Goal: Task Accomplishment & Management: Use online tool/utility

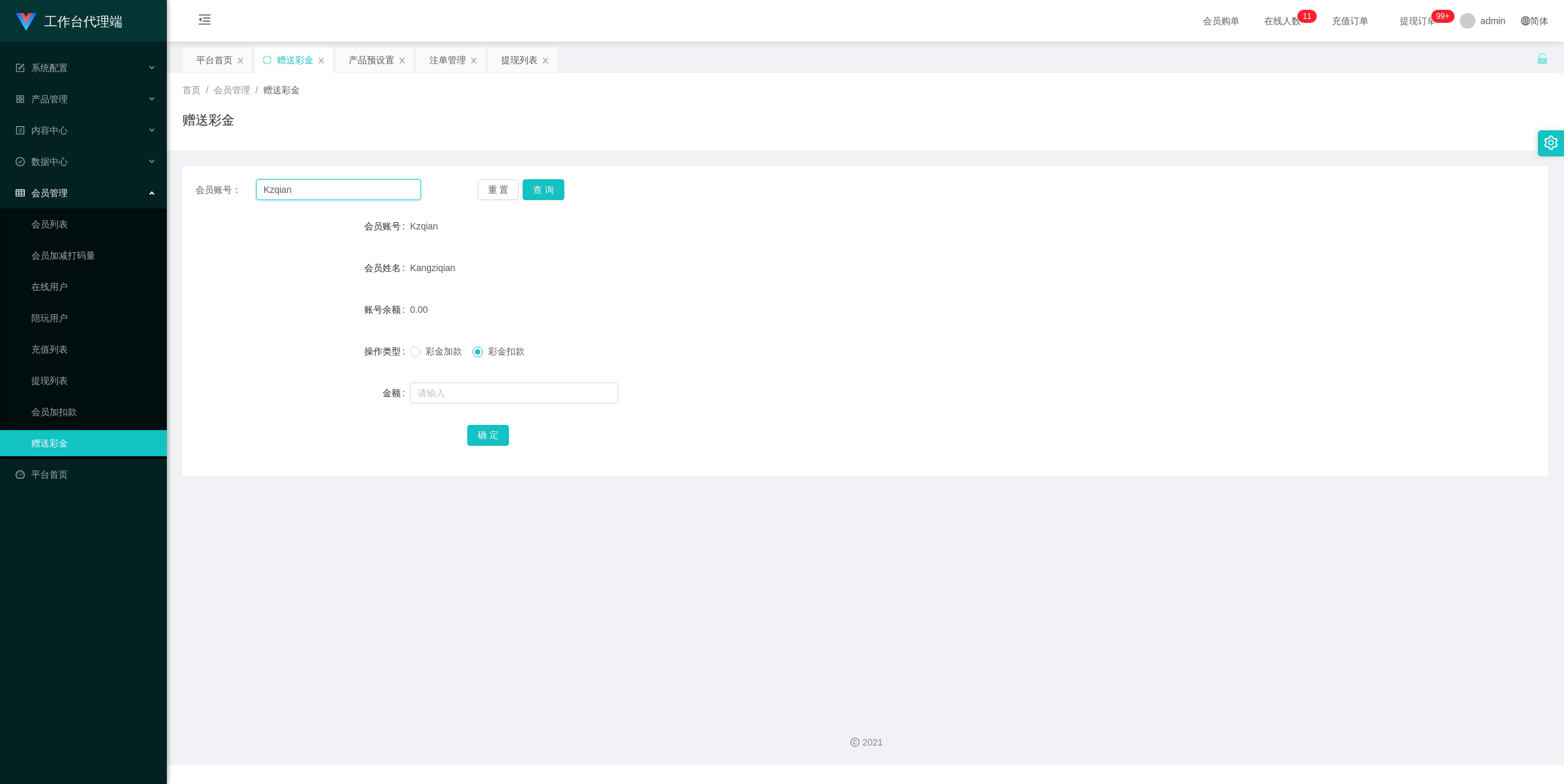
click at [327, 190] on input "Kzqian" at bounding box center [338, 189] width 165 height 21
paste input "98213038"
type input "98213038"
click at [554, 189] on button "查 询" at bounding box center [543, 189] width 41 height 21
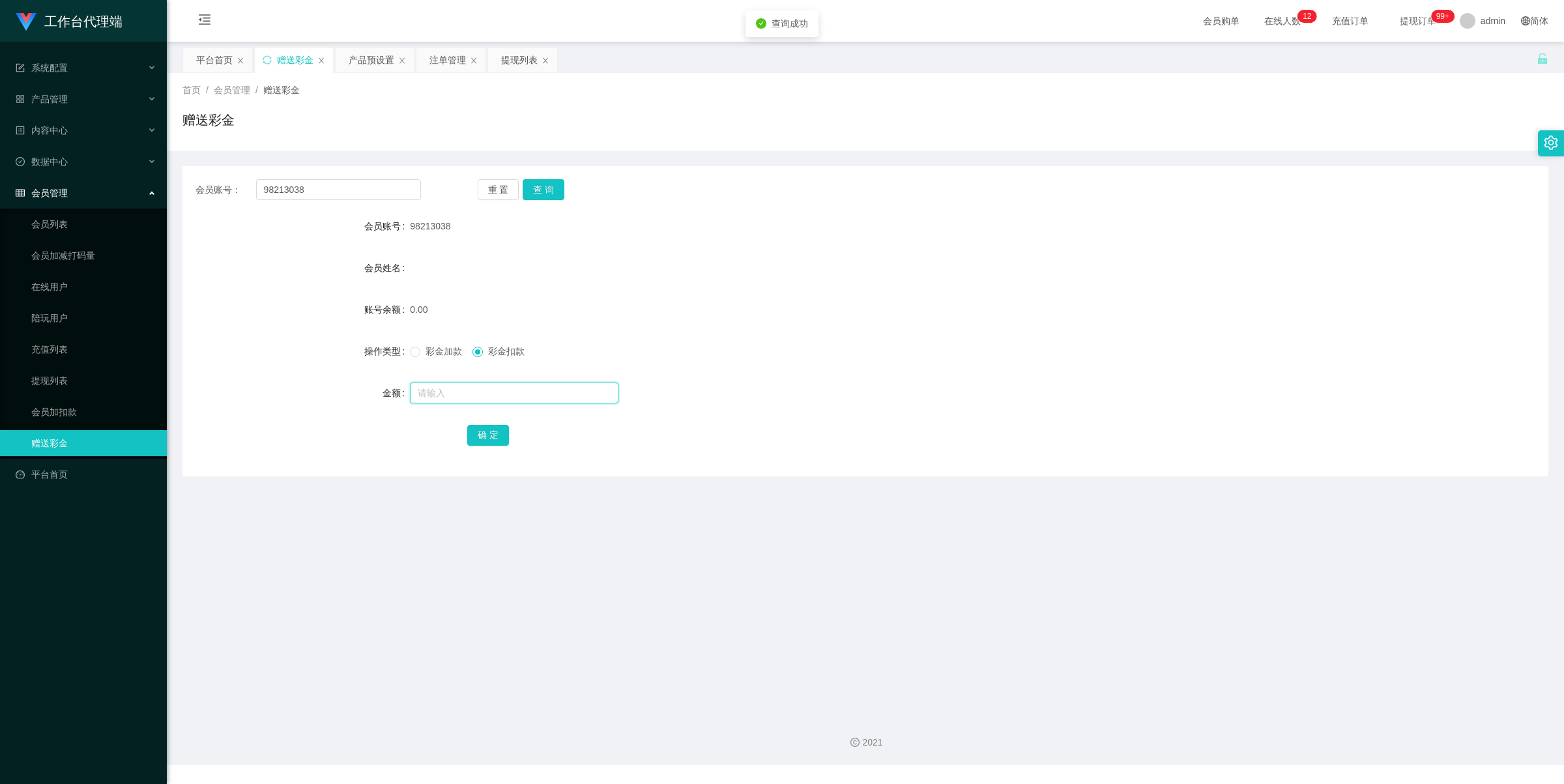
drag, startPoint x: 445, startPoint y: 390, endPoint x: 455, endPoint y: 390, distance: 10.0
click at [445, 391] on input "text" at bounding box center [514, 393] width 208 height 21
type input "100"
click at [447, 351] on span "彩金加款" at bounding box center [443, 351] width 47 height 10
click at [494, 438] on button "确 定" at bounding box center [487, 435] width 41 height 21
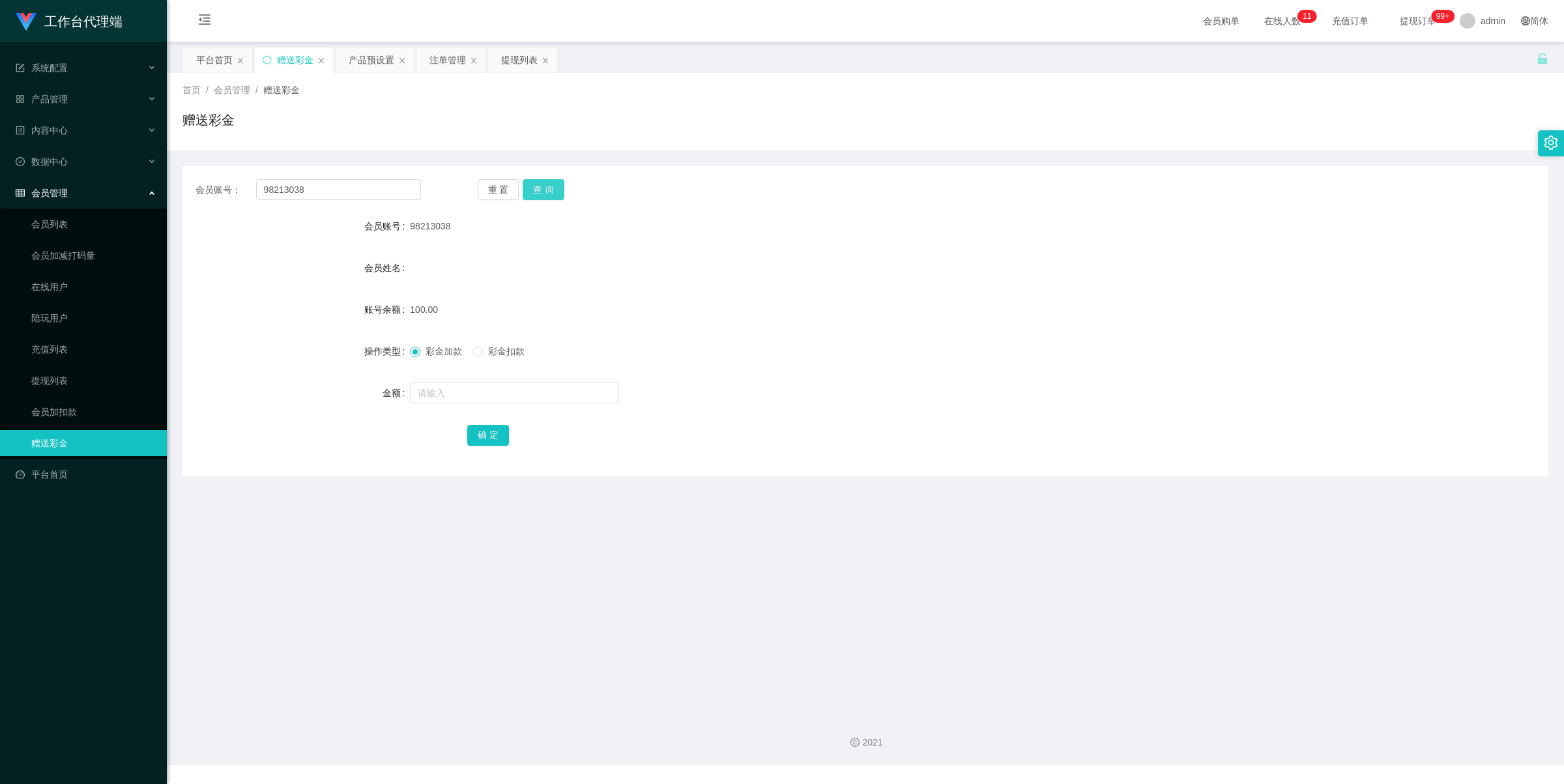
click at [540, 193] on button "查 询" at bounding box center [543, 189] width 41 height 21
click at [378, 59] on div "产品预设置" at bounding box center [371, 60] width 45 height 24
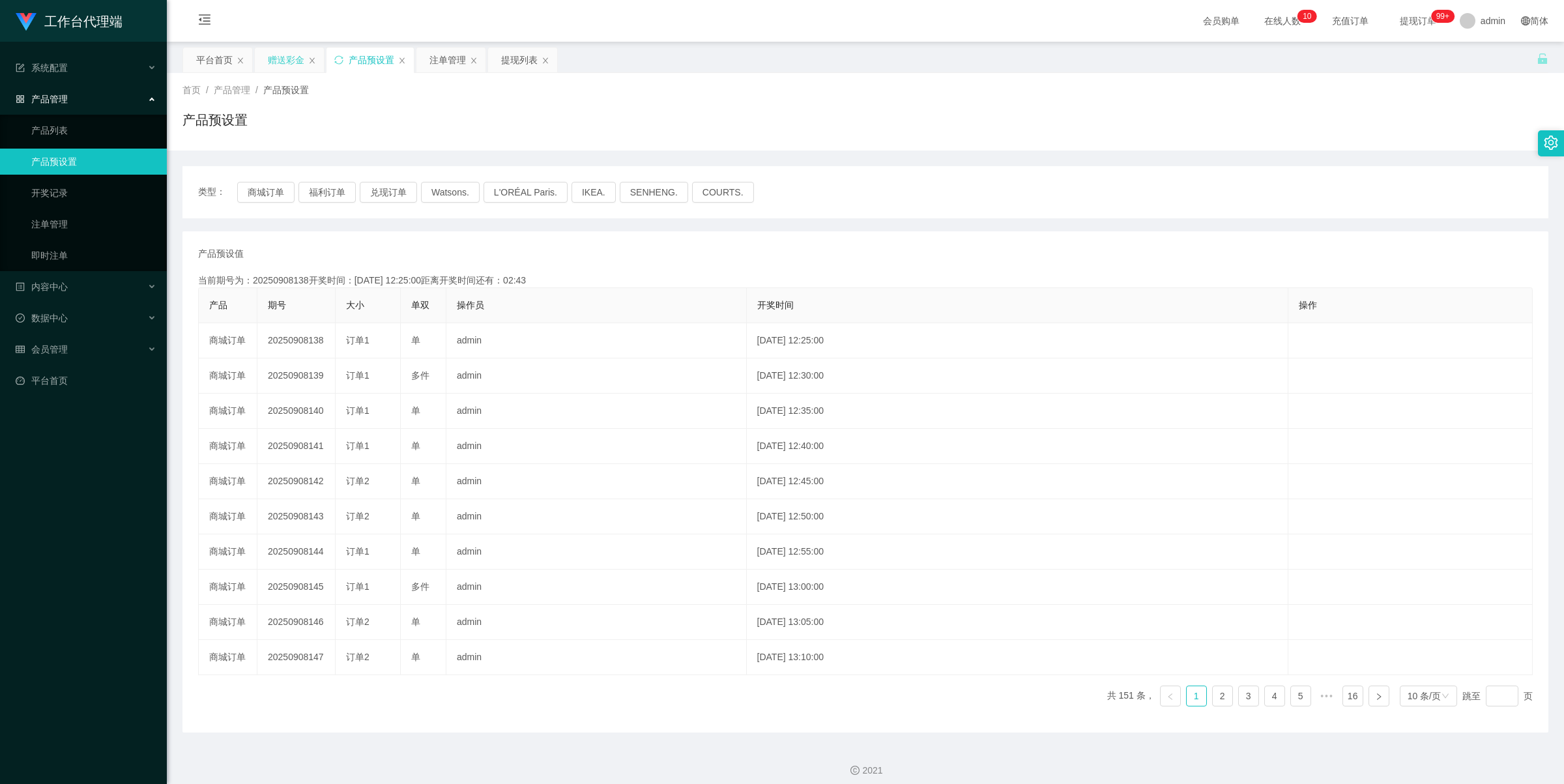
click at [278, 59] on div "赠送彩金" at bounding box center [286, 60] width 37 height 24
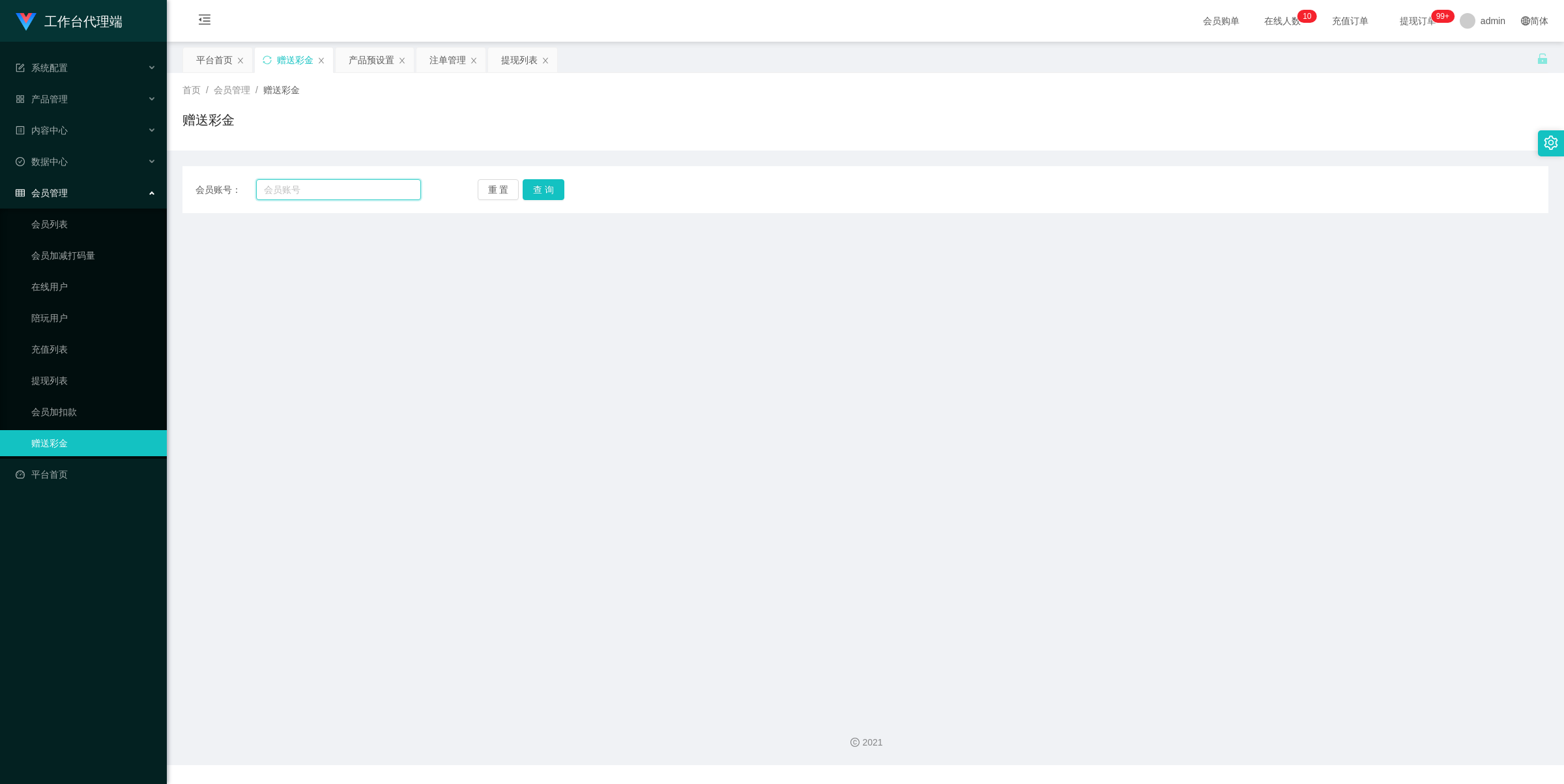
click at [314, 191] on input "text" at bounding box center [338, 189] width 165 height 21
paste input "98213038"
type input "98213038"
click at [547, 189] on button "查 询" at bounding box center [543, 189] width 41 height 21
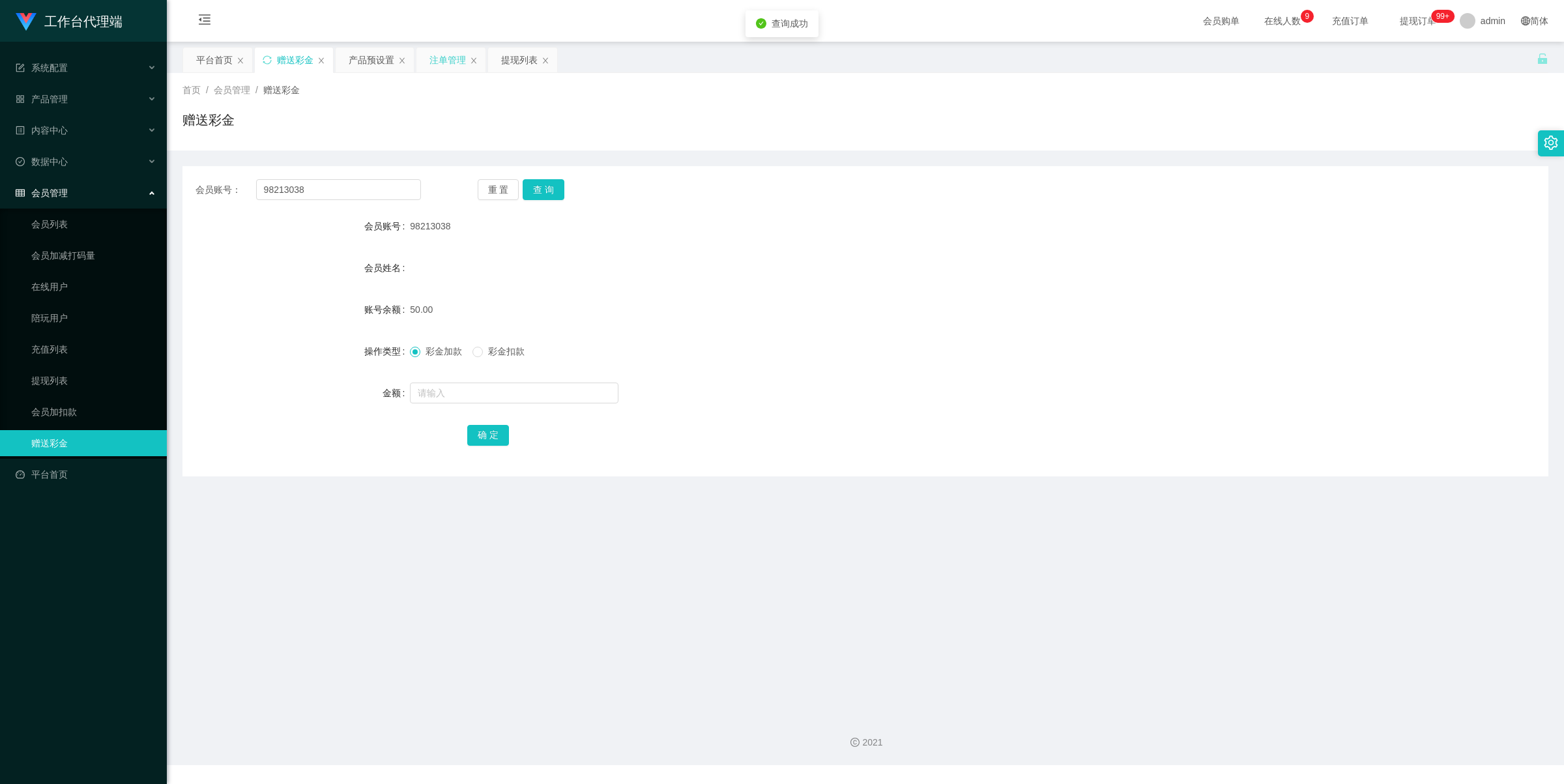
click at [458, 60] on div "注单管理" at bounding box center [448, 60] width 37 height 24
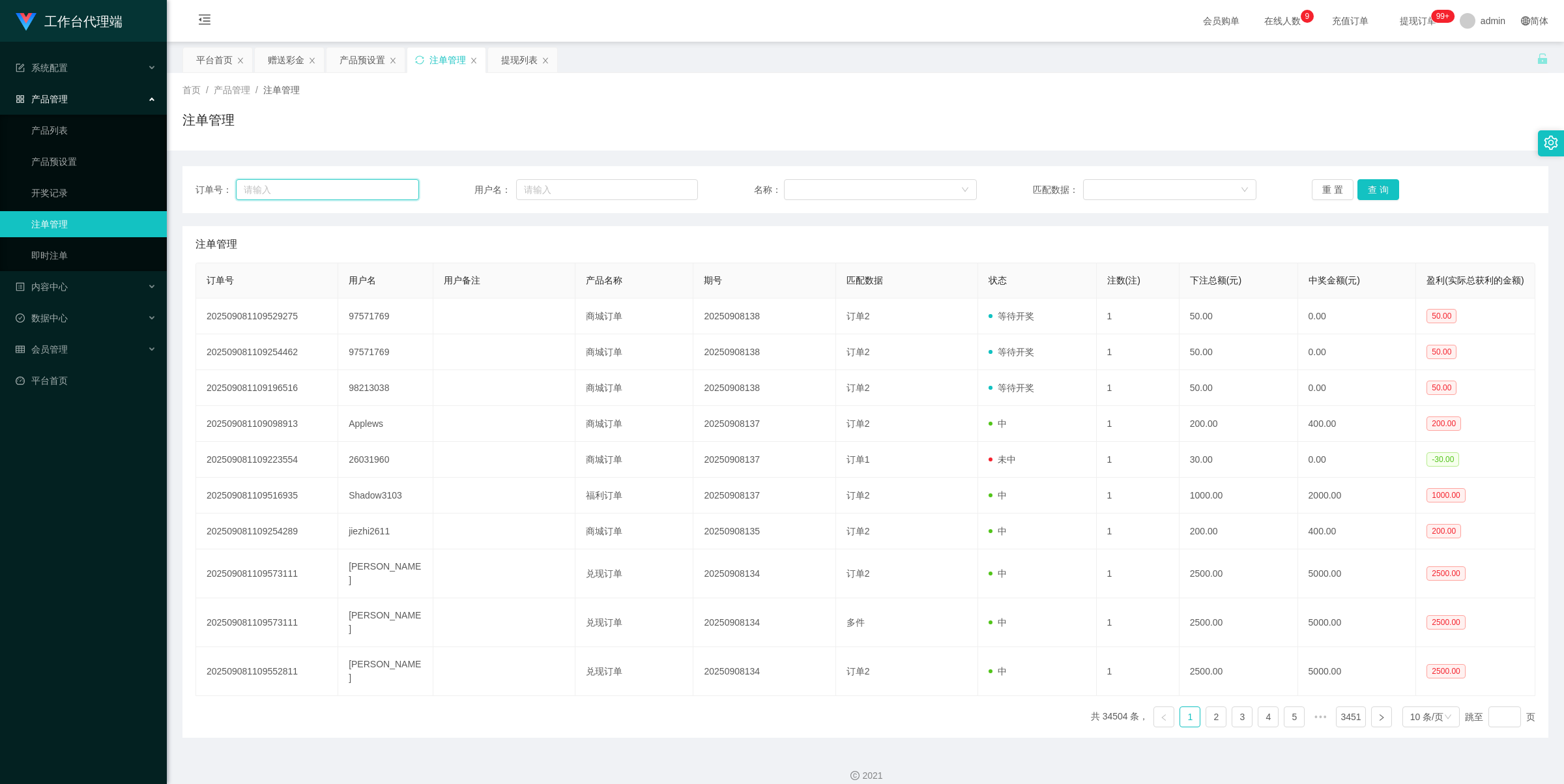
click at [372, 187] on input "text" at bounding box center [328, 189] width 183 height 21
paste input "98213038"
type input "98213038"
click at [597, 200] on div "订单号： 用户名： 名称： 匹配数据： 重 置 查 询" at bounding box center [865, 189] width 1366 height 47
click at [597, 193] on input "text" at bounding box center [607, 189] width 182 height 21
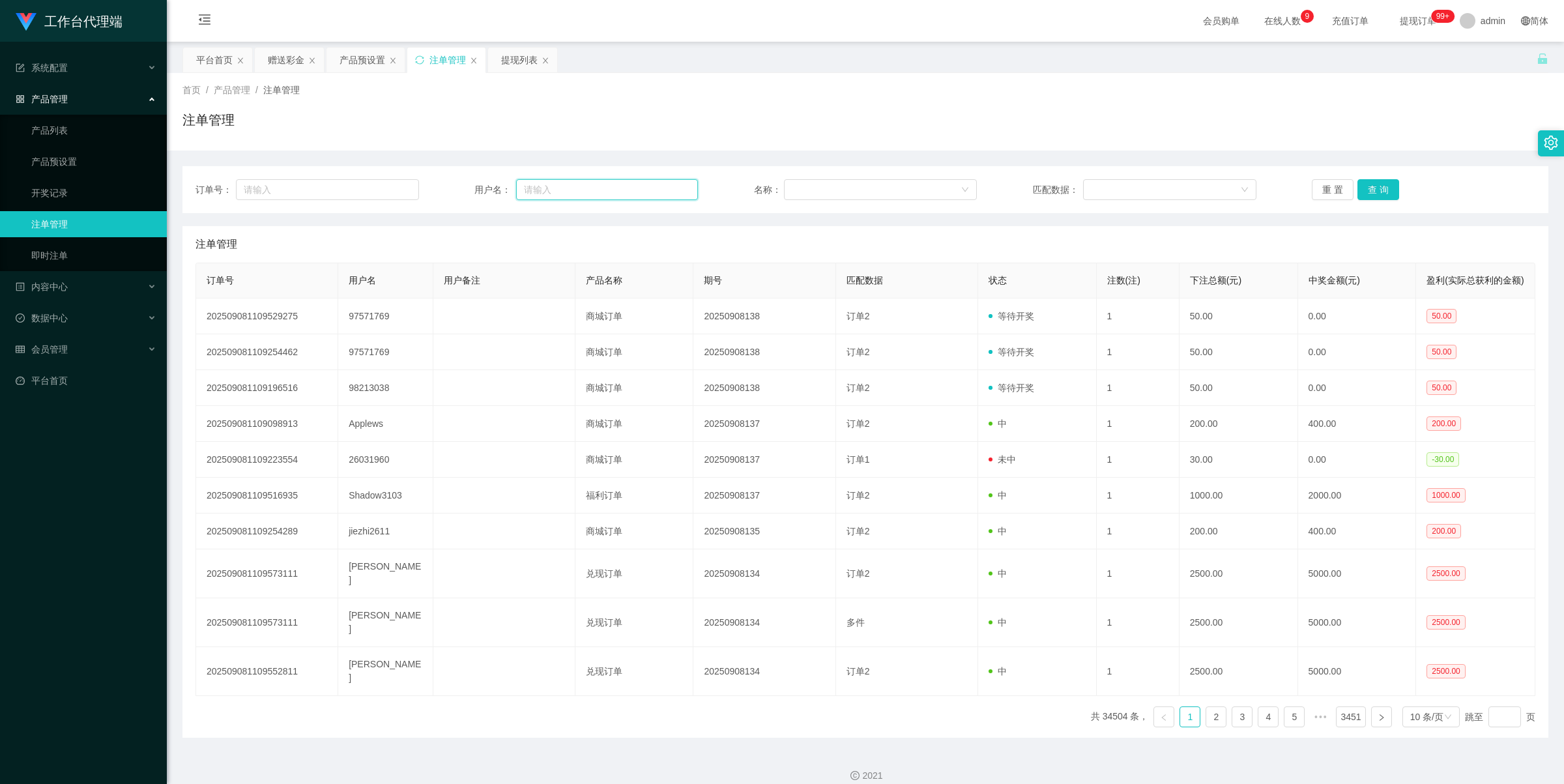
paste input "98213038"
type input "98213038"
drag, startPoint x: 1375, startPoint y: 186, endPoint x: 1371, endPoint y: 192, distance: 7.2
click at [1375, 187] on button "查 询" at bounding box center [1378, 189] width 41 height 21
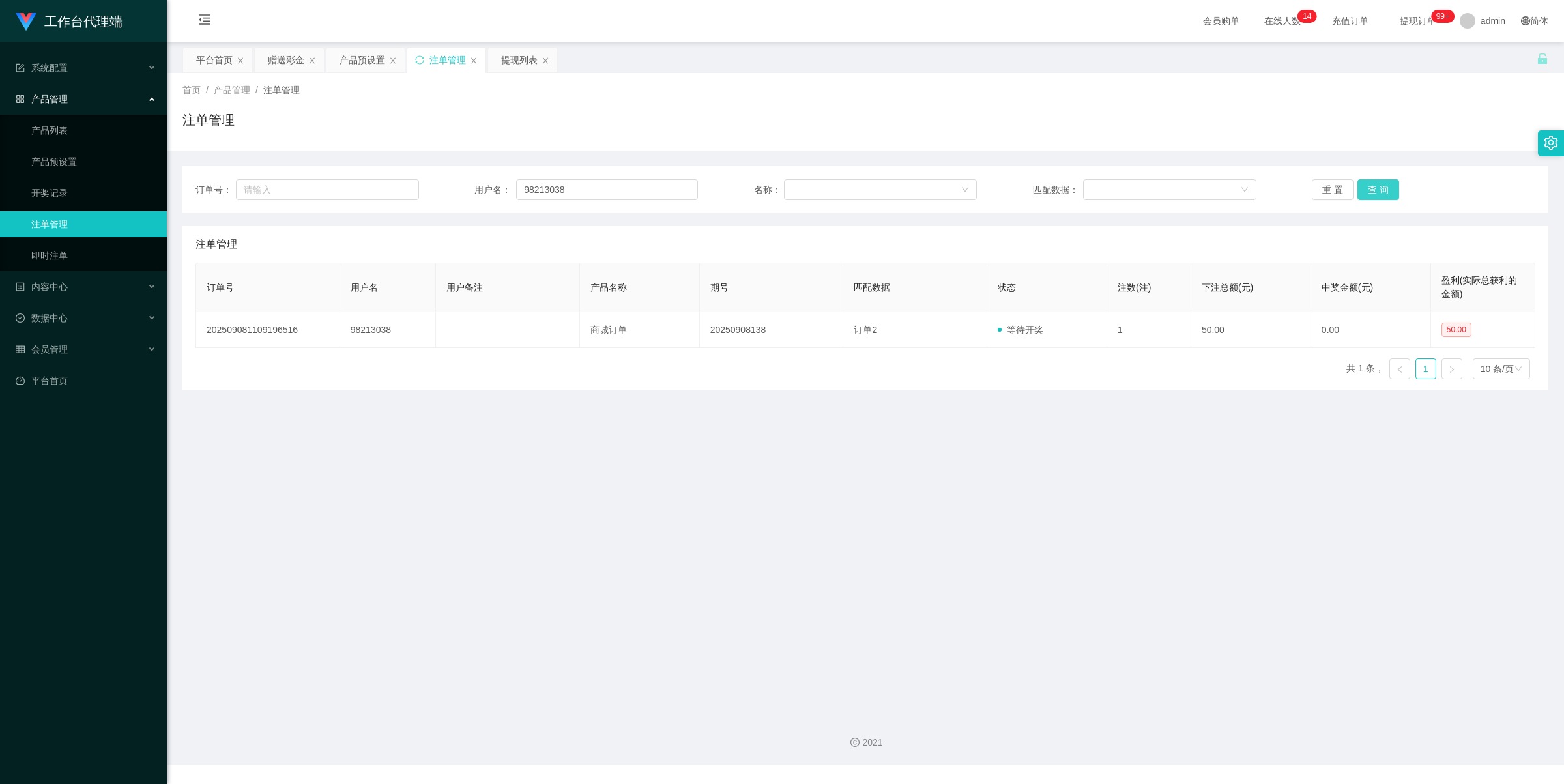
click at [1380, 189] on button "查 询" at bounding box center [1378, 189] width 41 height 21
click at [288, 62] on div "赠送彩金" at bounding box center [286, 60] width 37 height 24
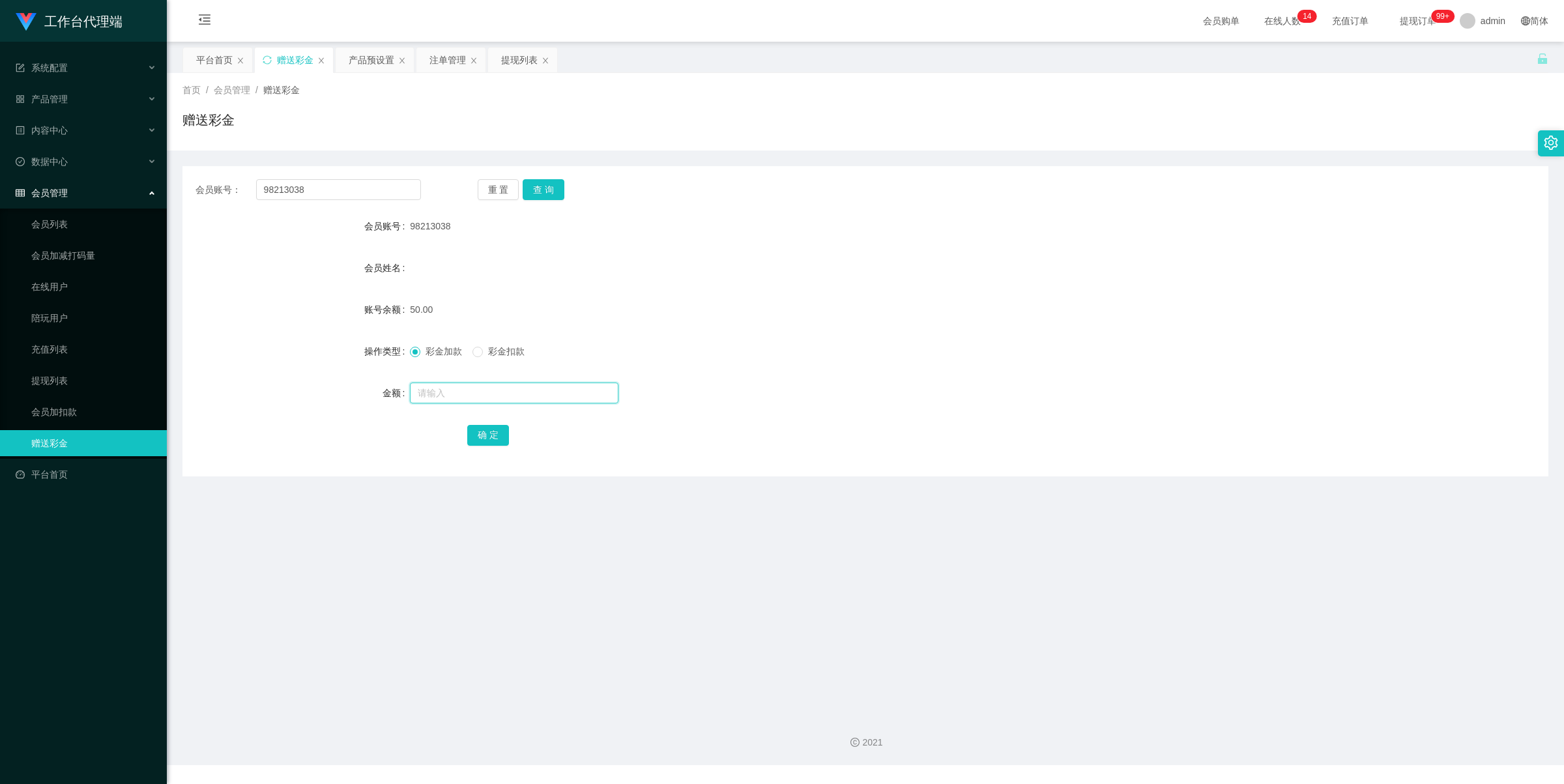
click at [438, 385] on input "text" at bounding box center [514, 393] width 208 height 21
type input "100"
click at [496, 434] on button "确 定" at bounding box center [487, 435] width 41 height 21
click at [353, 191] on input "98213038" at bounding box center [338, 189] width 165 height 21
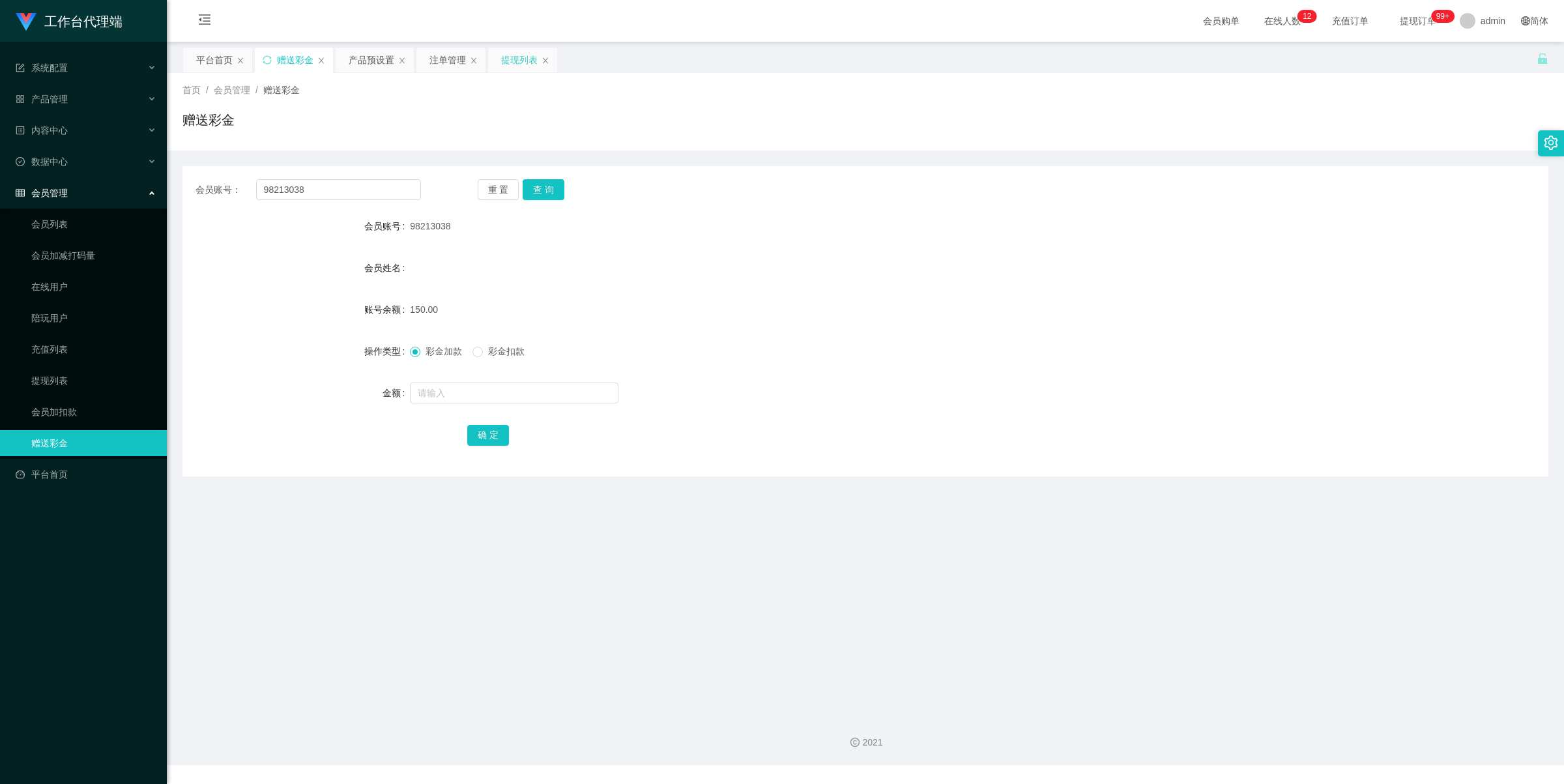
click at [513, 62] on div "提现列表" at bounding box center [519, 60] width 37 height 24
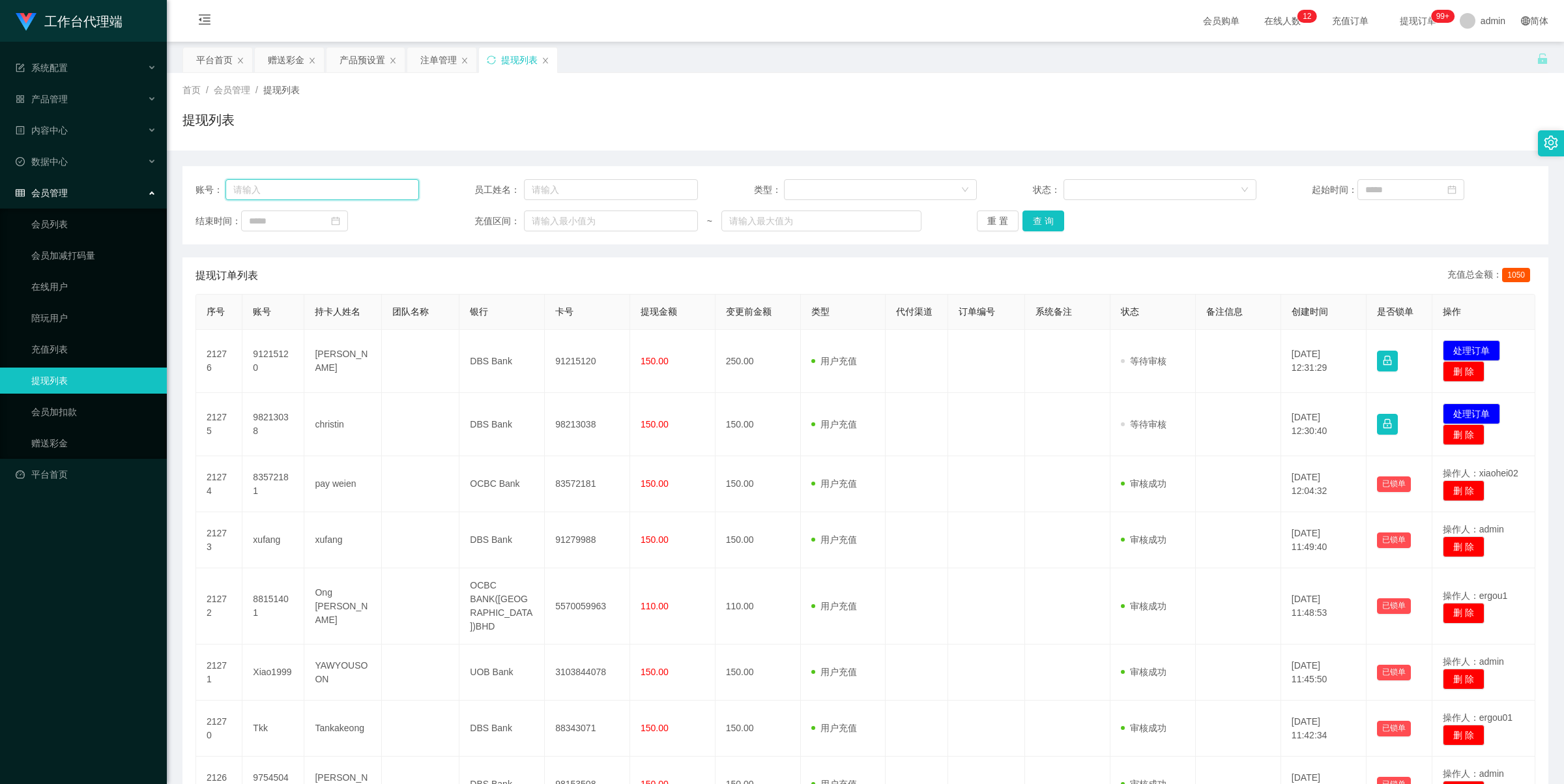
click at [379, 187] on input "text" at bounding box center [322, 189] width 193 height 21
paste input "98213038"
type input "98213038"
click at [1051, 221] on button "查 询" at bounding box center [1043, 221] width 41 height 21
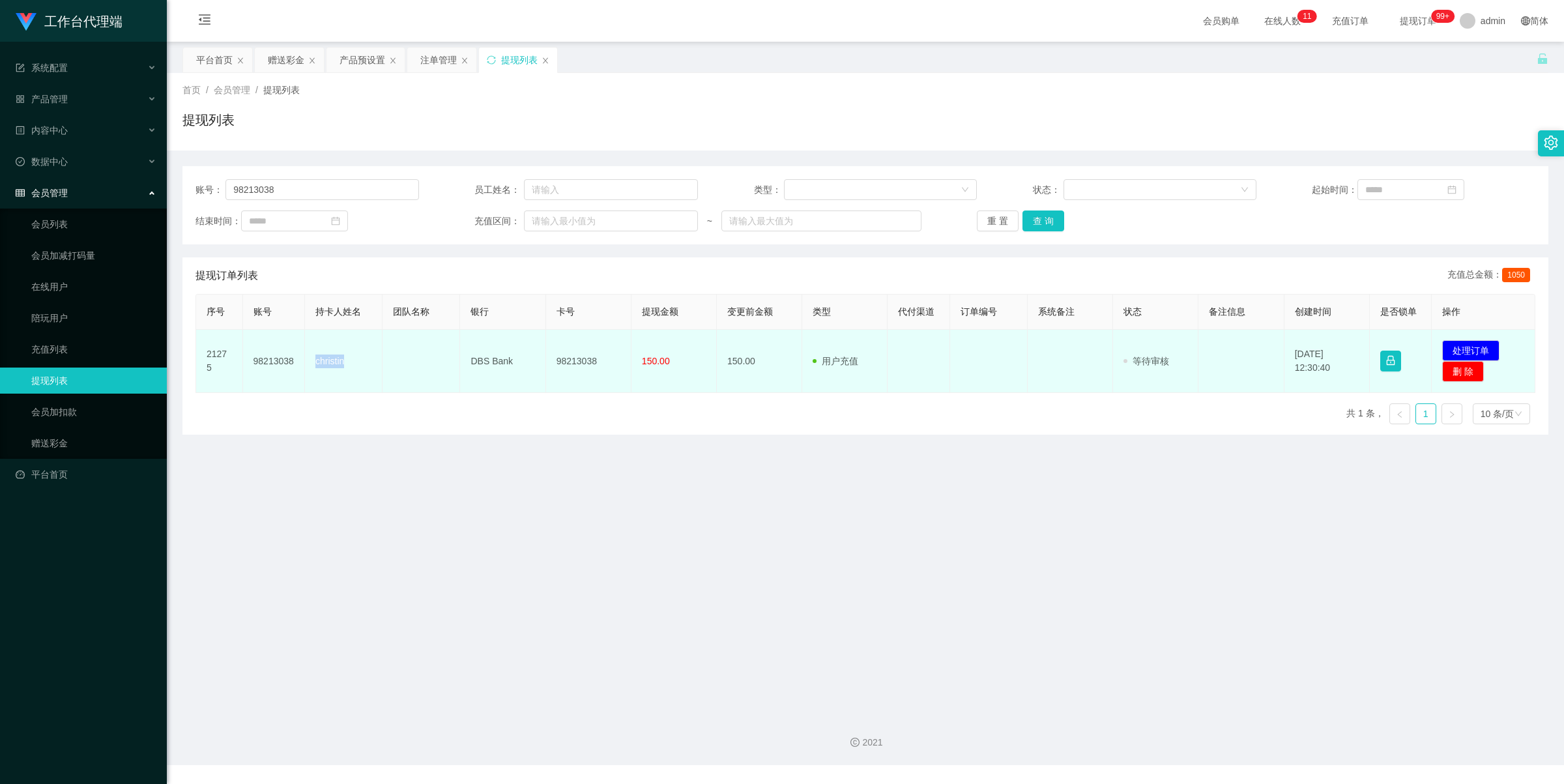
drag, startPoint x: 315, startPoint y: 363, endPoint x: 360, endPoint y: 363, distance: 45.0
click at [360, 363] on td "christin" at bounding box center [343, 361] width 77 height 63
copy td "christin"
drag, startPoint x: 462, startPoint y: 360, endPoint x: 544, endPoint y: 363, distance: 82.1
click at [540, 363] on td "DBS Bank" at bounding box center [503, 361] width 86 height 63
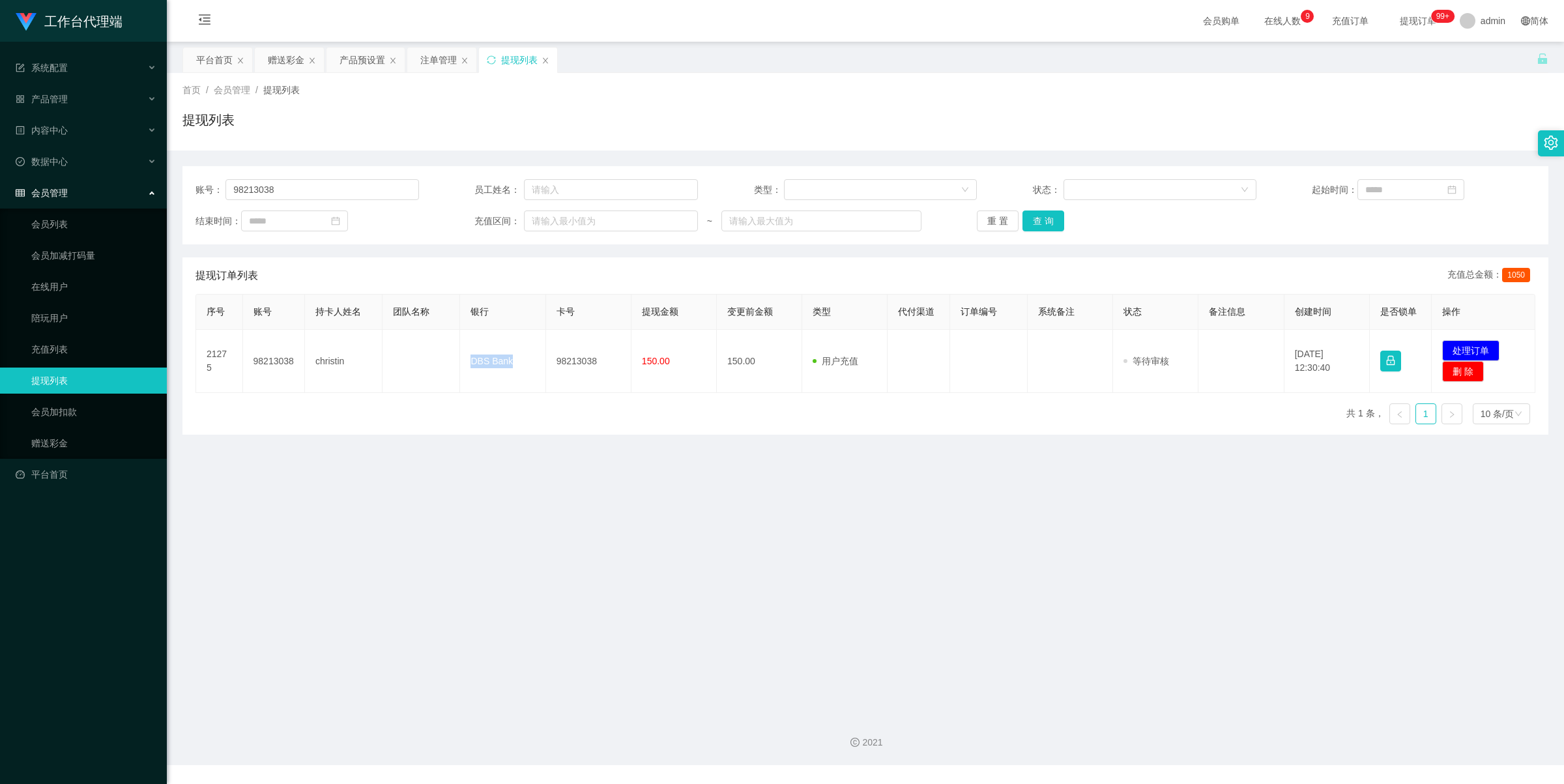
copy td "DBS Bank"
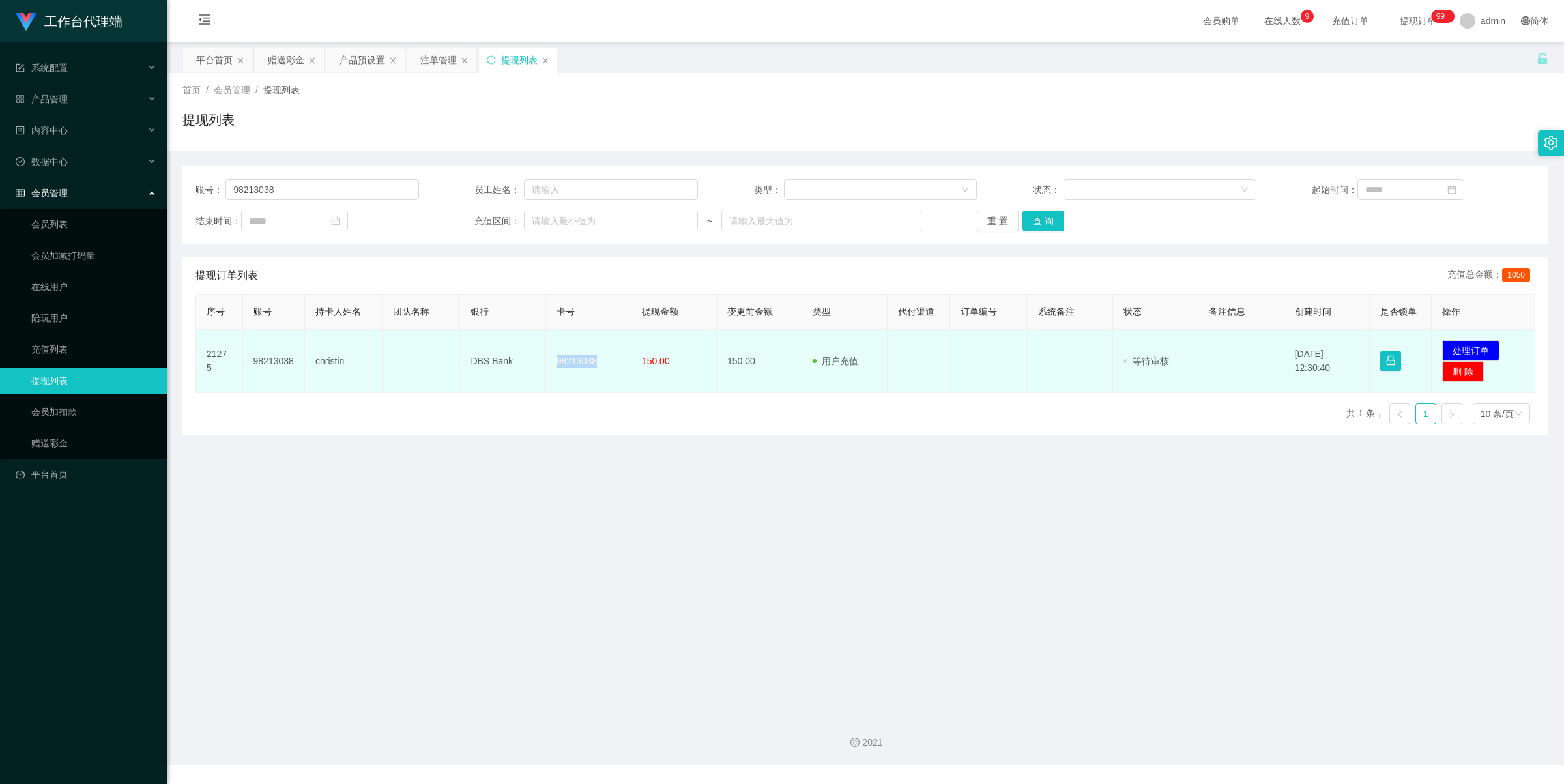
drag, startPoint x: 546, startPoint y: 359, endPoint x: 636, endPoint y: 366, distance: 90.3
click at [636, 366] on tr "21275 98213038 christin DBS Bank 98213038 150.00 150.00 用户充值 人工扣款 审核驳回 审核成功 等待审…" at bounding box center [865, 361] width 1339 height 63
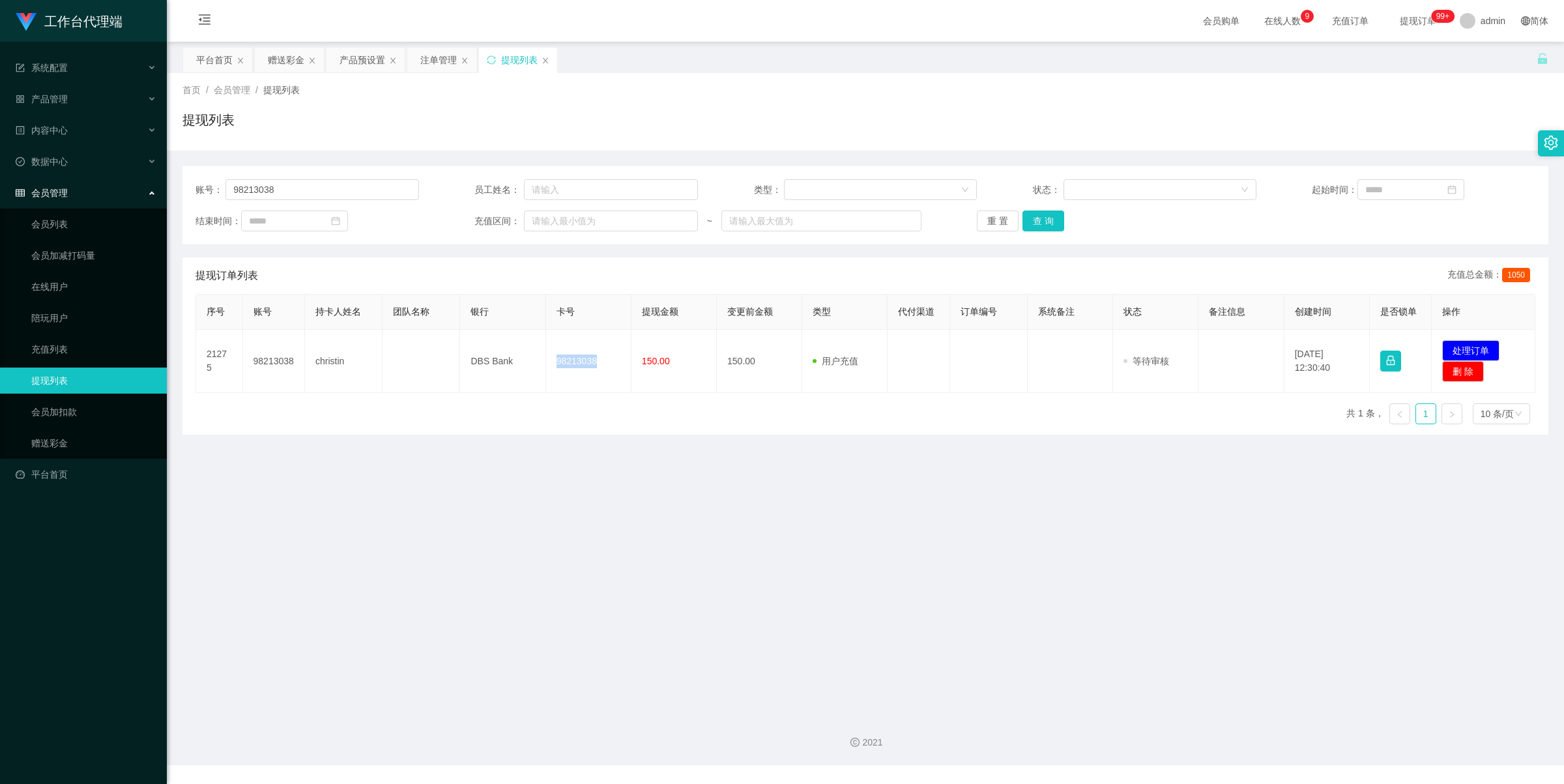
copy td "98213038"
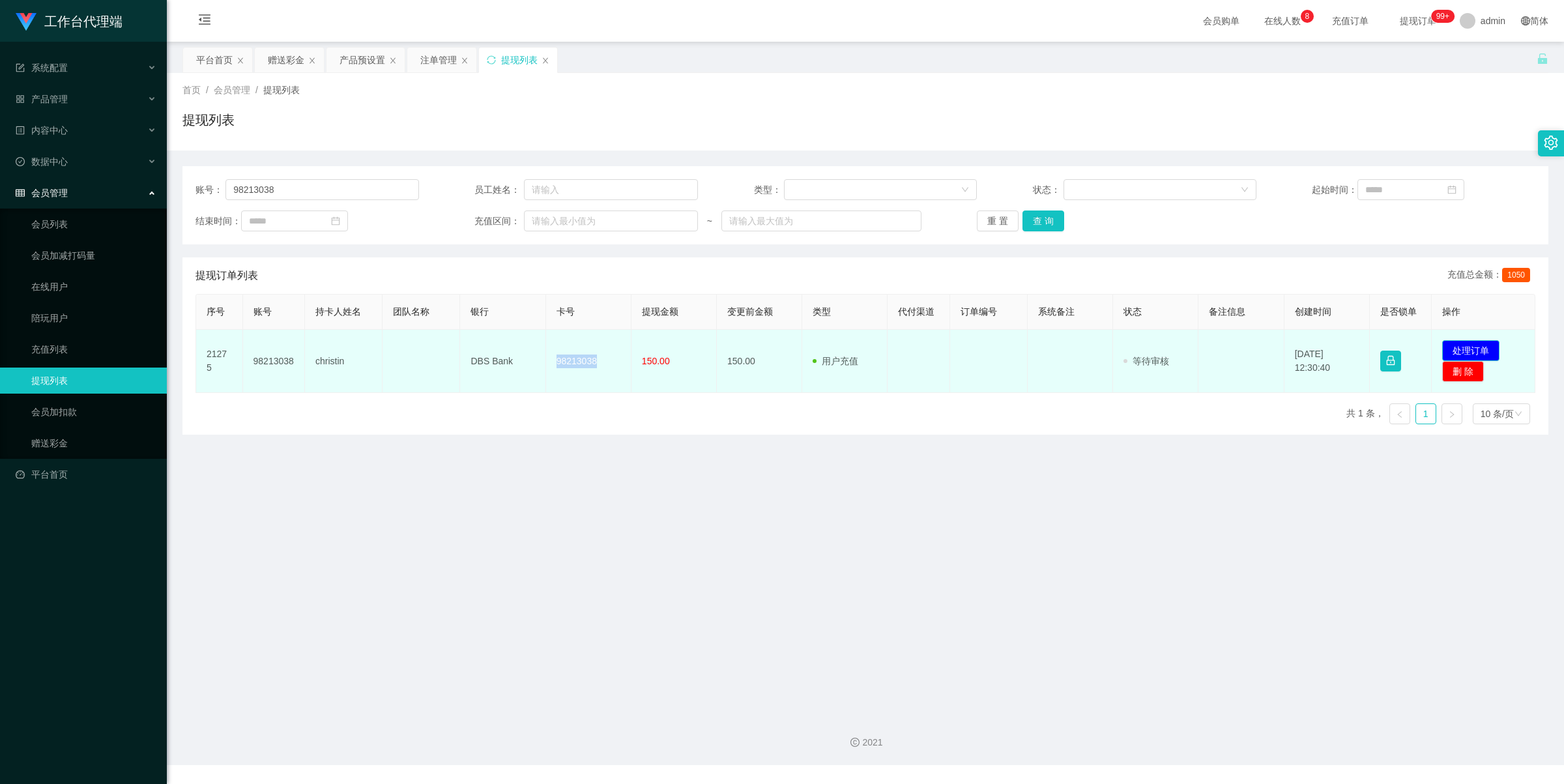
click at [1470, 352] on button "处理订单" at bounding box center [1471, 350] width 57 height 21
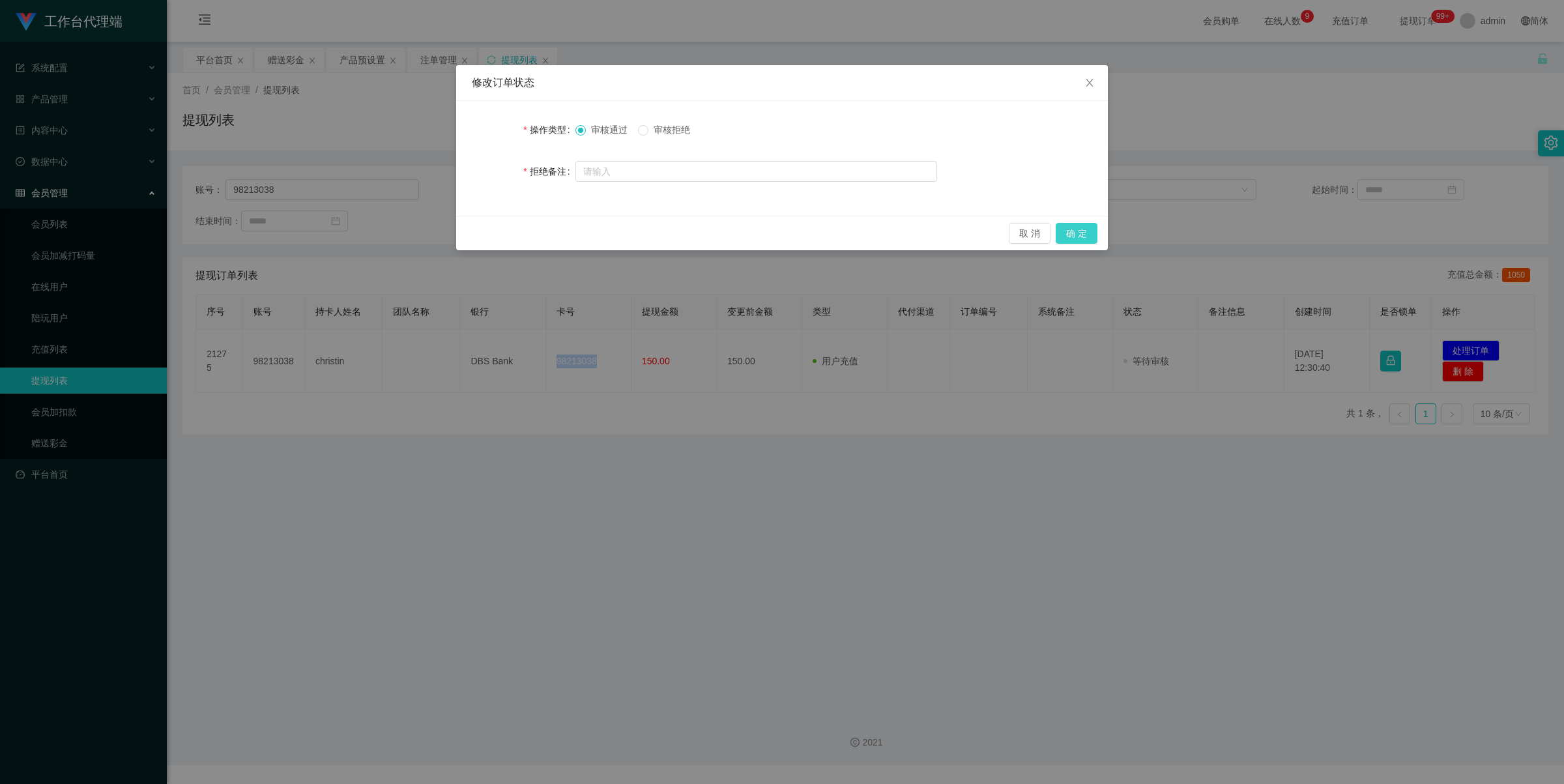
click at [1085, 235] on button "确 定" at bounding box center [1076, 233] width 41 height 21
